Goal: Task Accomplishment & Management: Complete application form

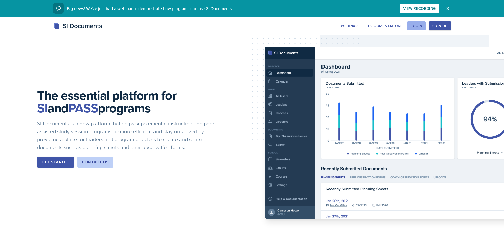
click at [422, 25] on div "Login" at bounding box center [417, 26] width 12 height 4
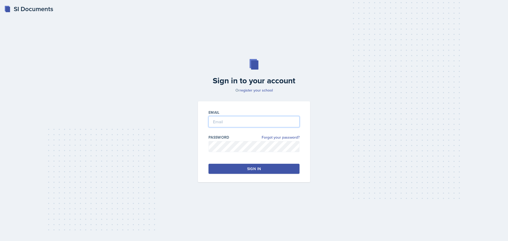
click at [289, 118] on input "email" at bounding box center [254, 121] width 91 height 11
type input "[EMAIL_ADDRESS][DOMAIN_NAME]"
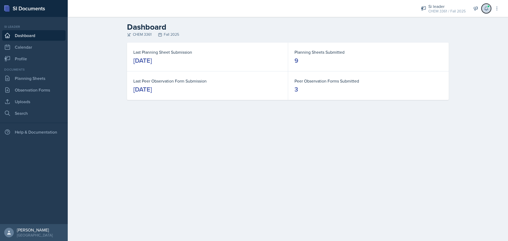
click at [487, 8] on icon at bounding box center [486, 8] width 5 height 5
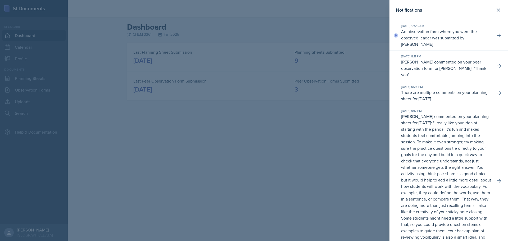
click at [204, 117] on div at bounding box center [254, 120] width 508 height 241
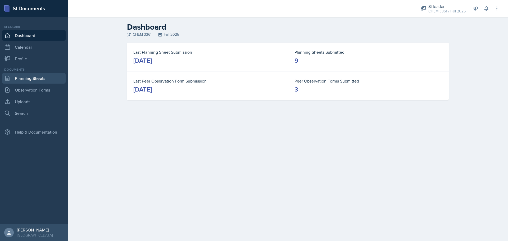
click at [38, 80] on link "Planning Sheets" at bounding box center [34, 78] width 64 height 11
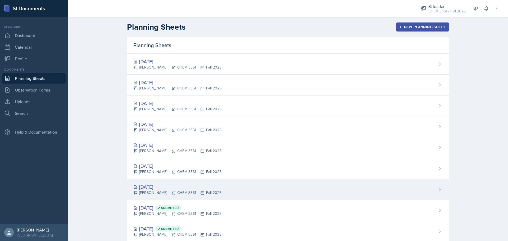
click at [162, 185] on div "[DATE]" at bounding box center [177, 186] width 88 height 7
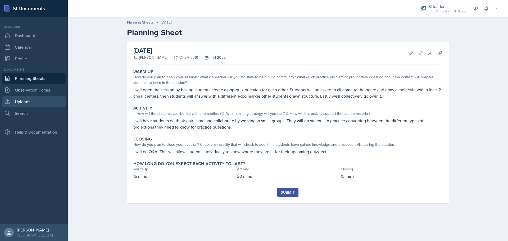
click at [55, 99] on link "Uploads" at bounding box center [34, 101] width 64 height 11
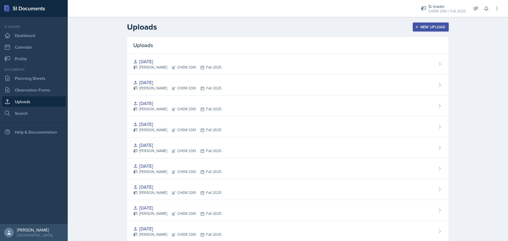
click at [421, 29] on div "New Upload" at bounding box center [430, 27] width 29 height 4
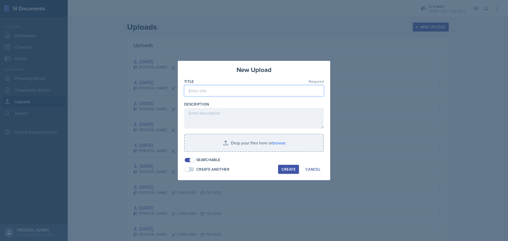
click at [265, 90] on input at bounding box center [254, 90] width 140 height 11
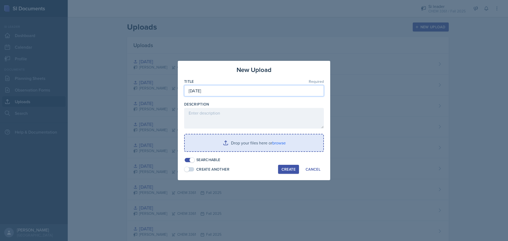
type input "[DATE]"
click at [242, 144] on input "file" at bounding box center [254, 143] width 139 height 17
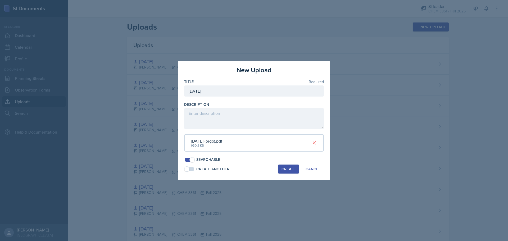
click at [290, 169] on div "Create" at bounding box center [289, 169] width 14 height 4
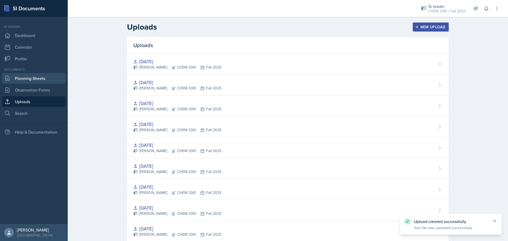
click at [42, 77] on link "Planning Sheets" at bounding box center [34, 78] width 64 height 11
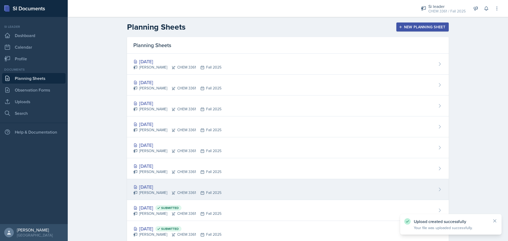
click at [157, 188] on div "[DATE]" at bounding box center [177, 186] width 88 height 7
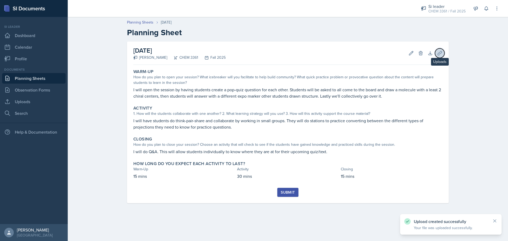
click at [439, 56] on button "Uploads" at bounding box center [440, 53] width 10 height 10
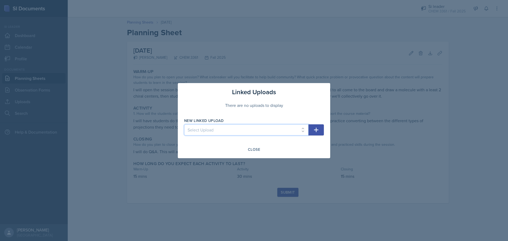
click at [249, 126] on select "Select Upload [DATE] [DATE] [DATE] [DATE] [DATE] [DATE] [DATE] [DATE] [DATE] [D…" at bounding box center [246, 129] width 124 height 11
select select "531b31b3-40f2-48a7-87b3-e5f5407e769f"
click at [184, 124] on select "Select Upload [DATE] [DATE] [DATE] [DATE] [DATE] [DATE] [DATE] [DATE] [DATE] [D…" at bounding box center [246, 129] width 124 height 11
click at [318, 128] on icon "button" at bounding box center [316, 130] width 6 height 6
select select
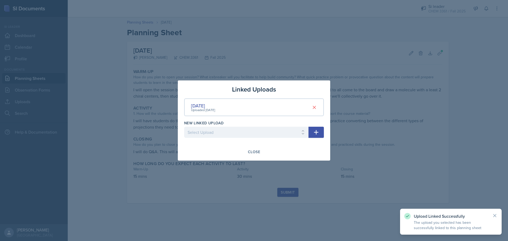
click at [291, 171] on div at bounding box center [254, 120] width 508 height 241
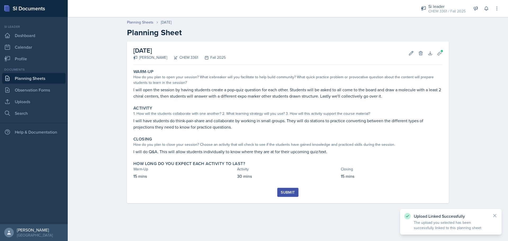
click at [289, 191] on div "Submit" at bounding box center [288, 192] width 14 height 4
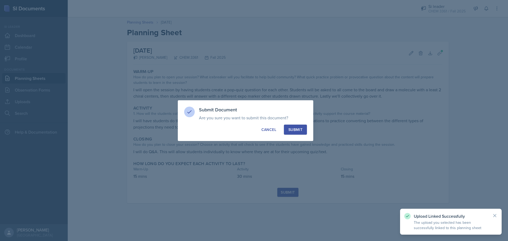
click at [298, 132] on button "Submit" at bounding box center [295, 130] width 23 height 10
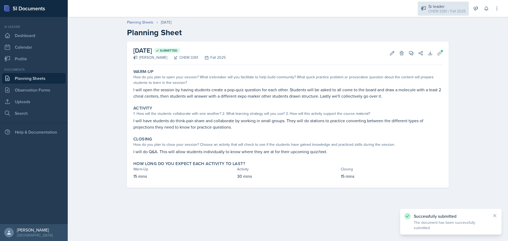
click at [436, 8] on div "Si leader" at bounding box center [447, 6] width 37 height 6
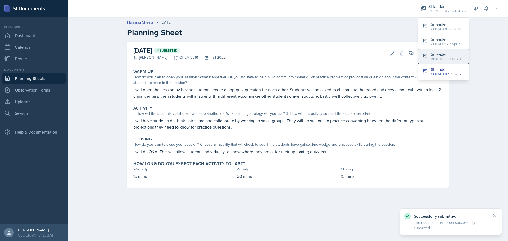
click at [432, 57] on div "BIOL 1107 / Fall 2025" at bounding box center [448, 59] width 34 height 6
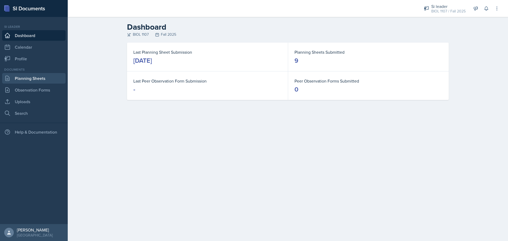
click at [37, 79] on link "Planning Sheets" at bounding box center [34, 78] width 64 height 11
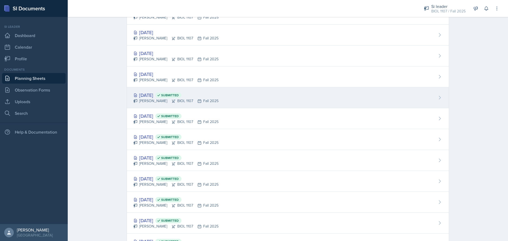
scroll to position [337, 0]
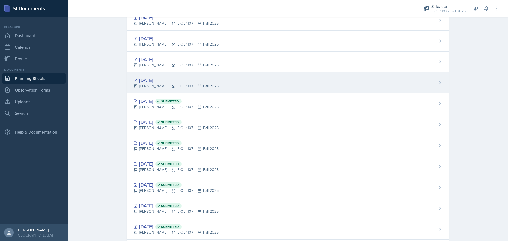
click at [164, 87] on div "[PERSON_NAME] BIOL 1107 Fall 2025" at bounding box center [175, 86] width 85 height 6
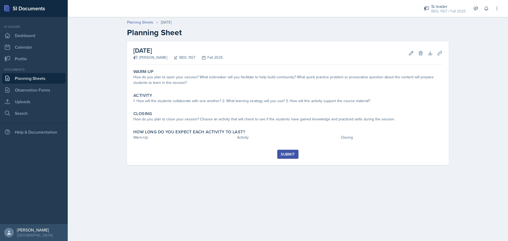
click at [28, 78] on link "Planning Sheets" at bounding box center [34, 78] width 64 height 11
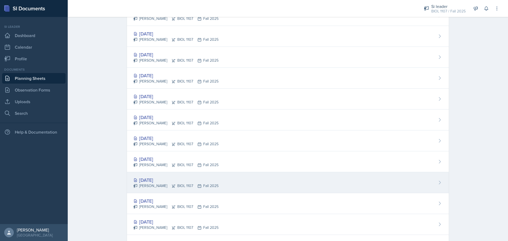
scroll to position [238, 0]
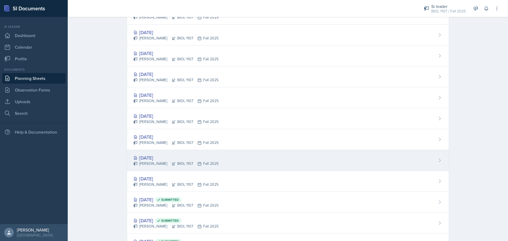
click at [168, 156] on div "[DATE]" at bounding box center [175, 157] width 85 height 7
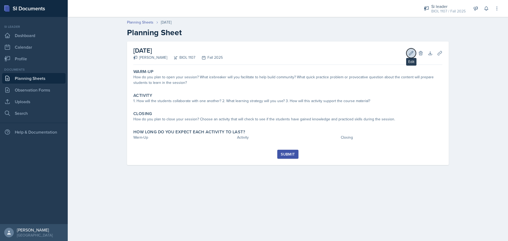
click at [413, 52] on icon at bounding box center [411, 53] width 5 height 5
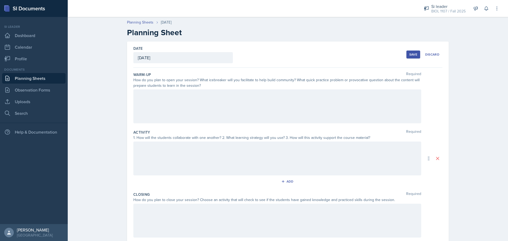
click at [250, 106] on div at bounding box center [277, 106] width 288 height 34
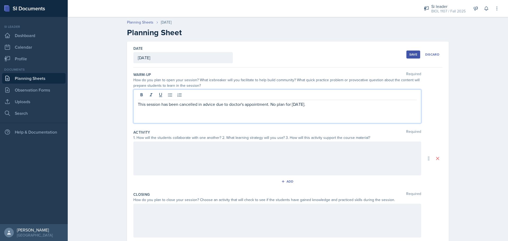
click at [410, 53] on div "Save" at bounding box center [414, 54] width 8 height 4
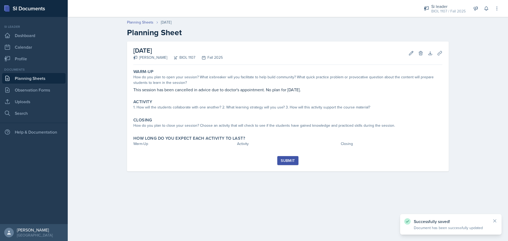
click at [285, 163] on div "Submit" at bounding box center [288, 161] width 14 height 4
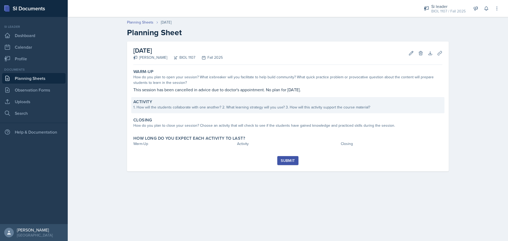
click at [373, 113] on div "Activity 1. How will the students collaborate with one another? 2. What learnin…" at bounding box center [287, 105] width 313 height 16
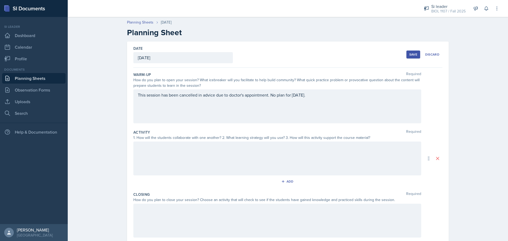
click at [360, 158] on div at bounding box center [277, 159] width 288 height 34
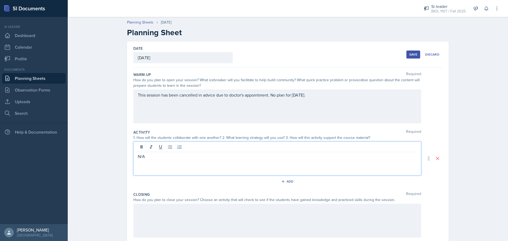
click at [357, 223] on div at bounding box center [277, 221] width 288 height 34
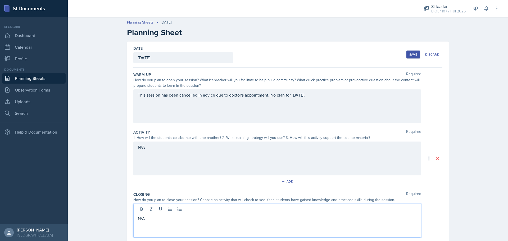
click at [411, 54] on div "Save" at bounding box center [414, 54] width 8 height 4
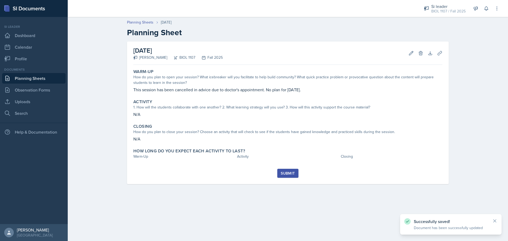
click at [288, 172] on div "Submit" at bounding box center [288, 173] width 14 height 4
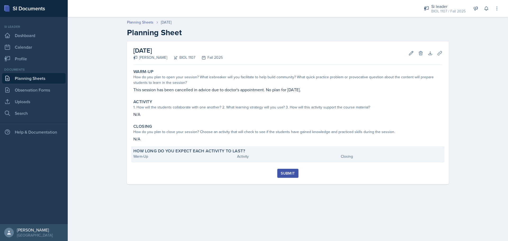
click at [275, 158] on div "Activity" at bounding box center [288, 157] width 102 height 6
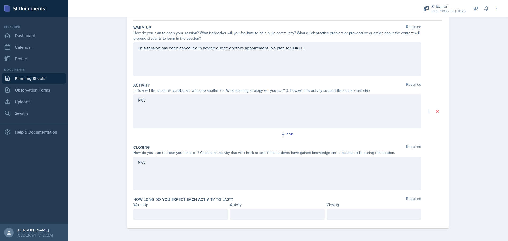
click at [182, 215] on p at bounding box center [181, 214] width 86 height 6
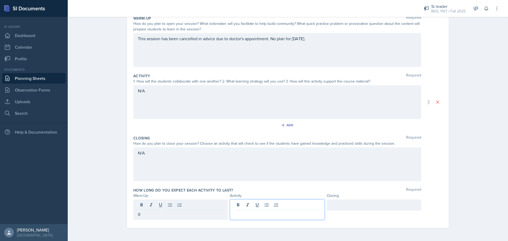
click at [273, 208] on div at bounding box center [277, 210] width 95 height 20
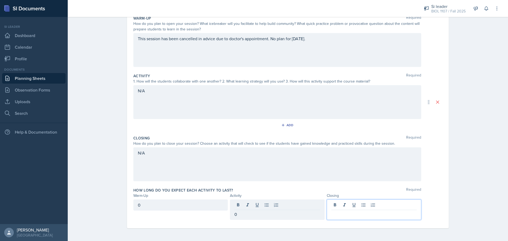
click at [360, 205] on div at bounding box center [374, 210] width 95 height 20
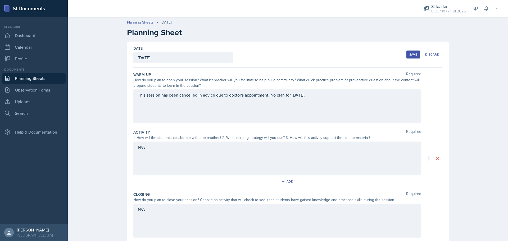
click at [409, 51] on button "Save" at bounding box center [414, 55] width 14 height 8
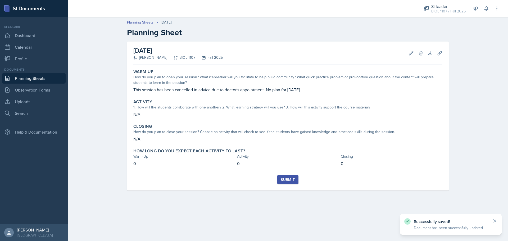
click at [296, 182] on button "Submit" at bounding box center [287, 179] width 21 height 9
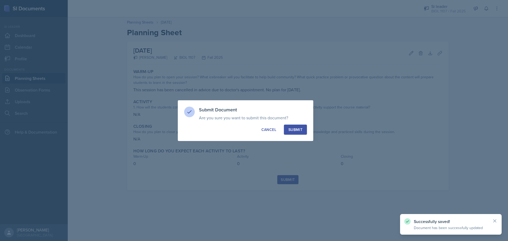
click at [291, 134] on button "Submit" at bounding box center [295, 130] width 23 height 10
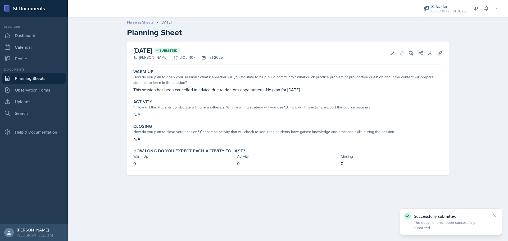
click at [130, 21] on link "Planning Sheets" at bounding box center [140, 23] width 26 height 6
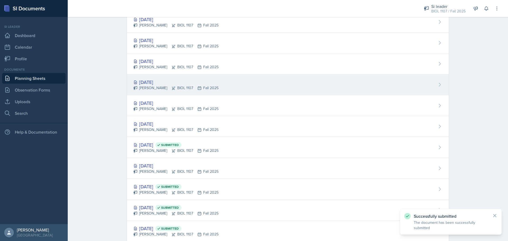
scroll to position [291, 0]
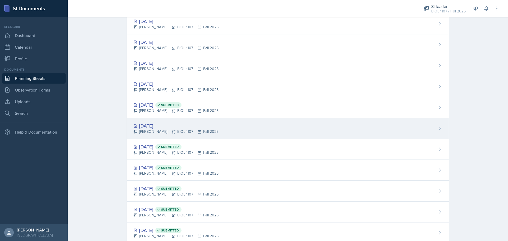
click at [154, 128] on div "[DATE]" at bounding box center [175, 125] width 85 height 7
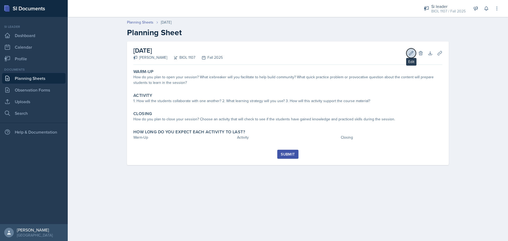
click at [412, 57] on button "Edit" at bounding box center [412, 53] width 10 height 10
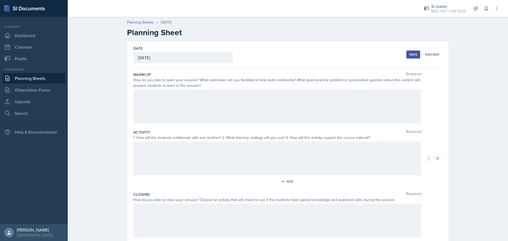
click at [150, 99] on div at bounding box center [277, 106] width 288 height 34
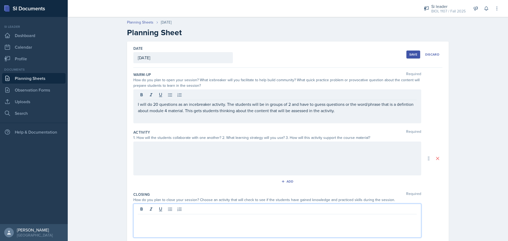
click at [237, 209] on div at bounding box center [277, 221] width 288 height 34
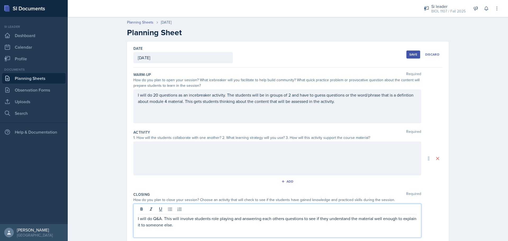
click at [201, 95] on div "I will do 20 questions as an incebreaker activity. The students will be in grou…" at bounding box center [277, 106] width 288 height 34
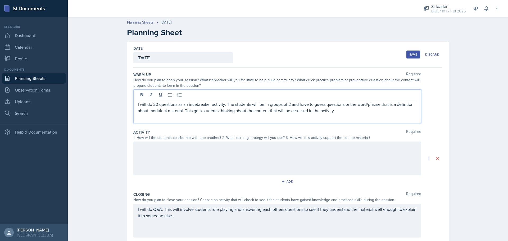
drag, startPoint x: 201, startPoint y: 104, endPoint x: 187, endPoint y: 119, distance: 21.2
click at [187, 119] on div "I will do 20 questions as an incebreaker activity. The students will be in grou…" at bounding box center [277, 106] width 288 height 34
click at [191, 106] on p "I will do 20 questions as an incebreaker activity. The students will be in grou…" at bounding box center [277, 107] width 279 height 13
click at [375, 114] on div "I will do 20 questions as an icebreaker activity. The students will be in group…" at bounding box center [277, 106] width 288 height 34
click at [373, 110] on p "I will do 20 questions as an icebreaker activity. The students will be in group…" at bounding box center [277, 107] width 279 height 13
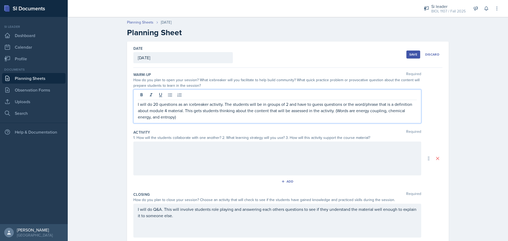
click at [254, 153] on div at bounding box center [277, 159] width 288 height 34
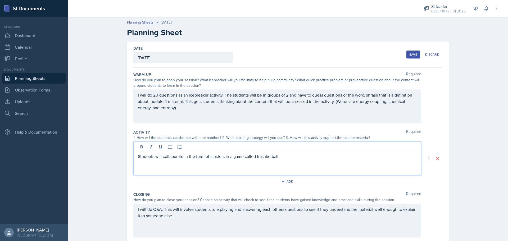
click at [301, 157] on p "Students will collaborate in the form of clusters in a game called trashketball" at bounding box center [277, 156] width 279 height 6
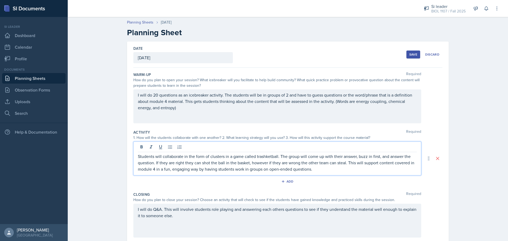
click at [410, 55] on div "Save" at bounding box center [414, 54] width 8 height 4
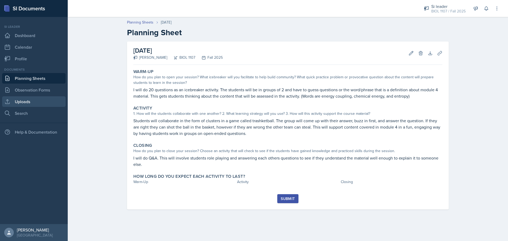
click at [44, 102] on link "Uploads" at bounding box center [34, 101] width 64 height 11
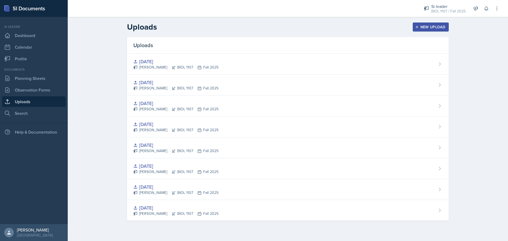
click at [434, 25] on div "New Upload" at bounding box center [430, 27] width 29 height 4
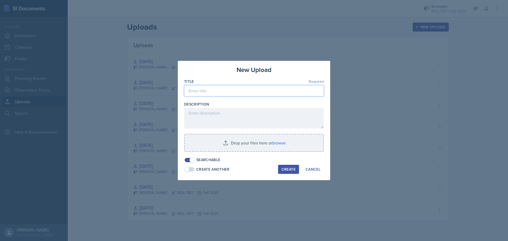
click at [234, 91] on input at bounding box center [254, 90] width 140 height 11
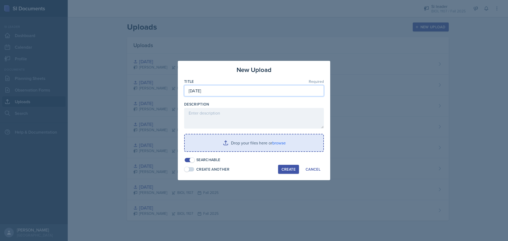
type input "[DATE]"
click at [229, 147] on input "file" at bounding box center [254, 143] width 139 height 17
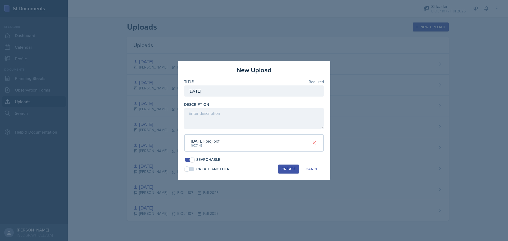
click at [293, 169] on div "Create" at bounding box center [289, 169] width 14 height 4
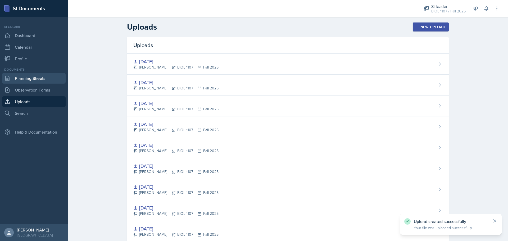
click at [49, 77] on link "Planning Sheets" at bounding box center [34, 78] width 64 height 11
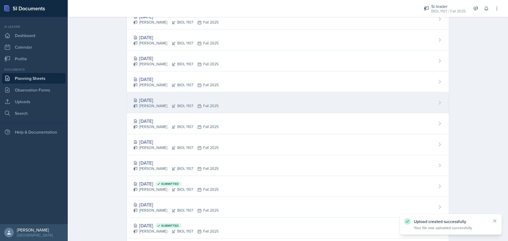
scroll to position [238, 0]
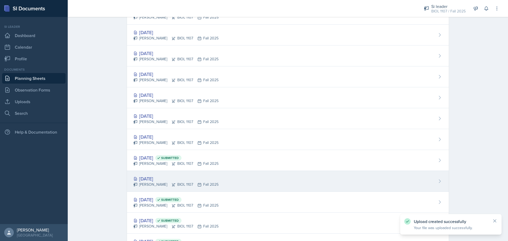
click at [244, 178] on div "[DATE] [PERSON_NAME] BIOL 1107 Fall 2025" at bounding box center [288, 181] width 322 height 21
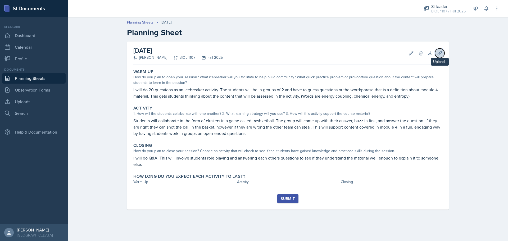
click at [442, 51] on icon at bounding box center [439, 53] width 5 height 5
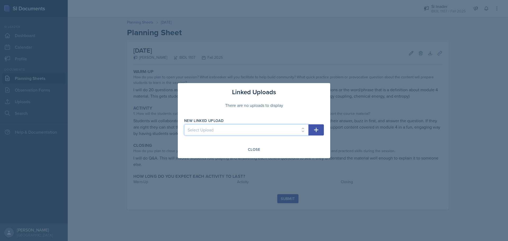
click at [240, 130] on select "Select Upload [DATE] [DATE] [DATE] [DATE] [DATE] [DATE] [DATE] [DATE] [DATE]" at bounding box center [246, 129] width 124 height 11
select select "4266d288-bba7-45e0-a433-7cf8ef9ac4db"
click at [184, 124] on select "Select Upload [DATE] [DATE] [DATE] [DATE] [DATE] [DATE] [DATE] [DATE] [DATE]" at bounding box center [246, 129] width 124 height 11
click at [317, 132] on icon "button" at bounding box center [316, 130] width 6 height 6
select select
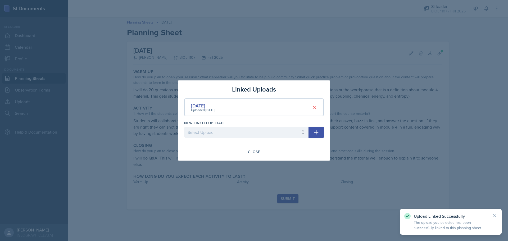
click at [289, 179] on div at bounding box center [254, 120] width 508 height 241
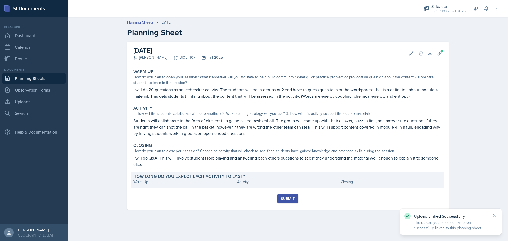
click at [181, 187] on div "How long do you expect each activity to last? Warm-Up Activity Closing" at bounding box center [287, 180] width 313 height 16
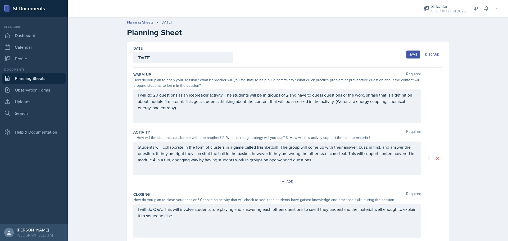
scroll to position [47, 0]
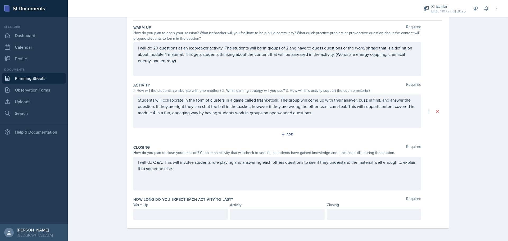
click at [178, 218] on div at bounding box center [180, 214] width 95 height 11
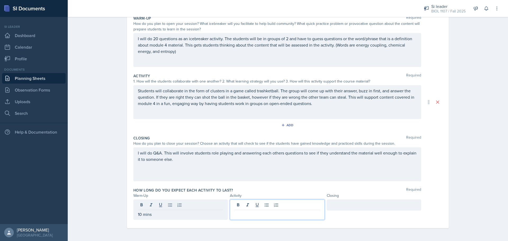
click at [249, 206] on div at bounding box center [277, 210] width 95 height 20
click at [372, 205] on div at bounding box center [374, 205] width 95 height 11
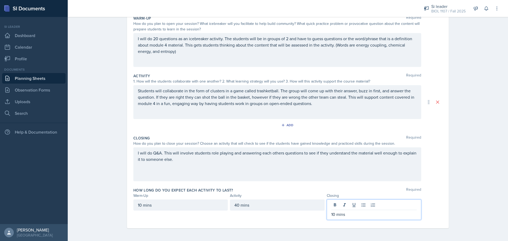
click at [503, 139] on div "Planning Sheets [DATE] Planning Sheet Date [DATE] [DATE] 31 1 2 3 4 5 6 7 8 9 1…" at bounding box center [288, 99] width 441 height 283
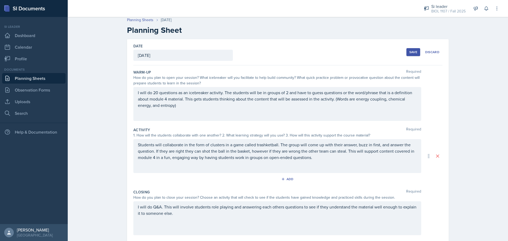
scroll to position [0, 0]
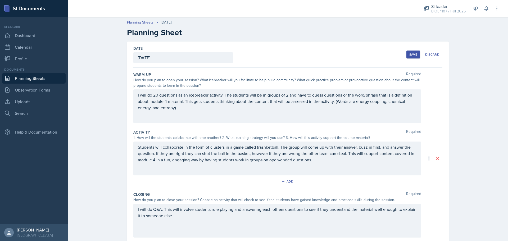
click at [412, 53] on div "Save" at bounding box center [414, 54] width 8 height 4
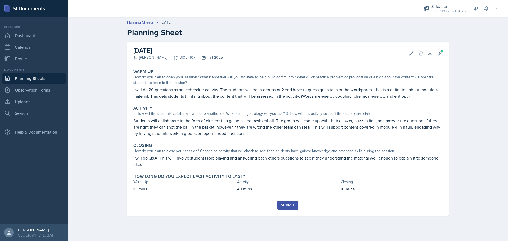
click at [290, 207] on div "Submit" at bounding box center [288, 205] width 14 height 4
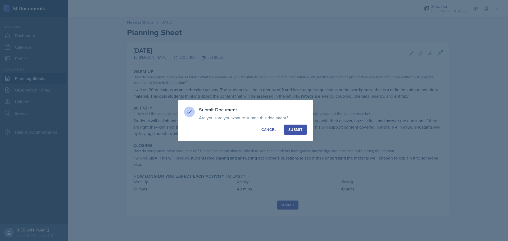
click at [293, 127] on div "Submit" at bounding box center [296, 129] width 14 height 5
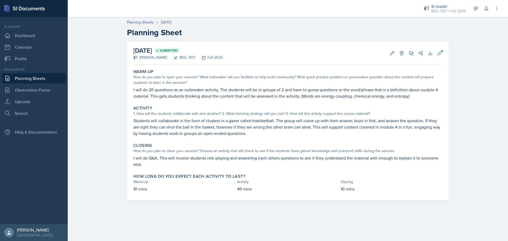
click at [17, 79] on link "Planning Sheets" at bounding box center [34, 78] width 64 height 11
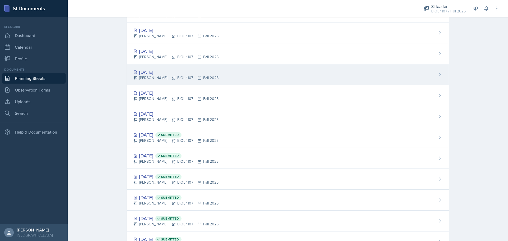
scroll to position [318, 0]
